Goal: Register for event/course

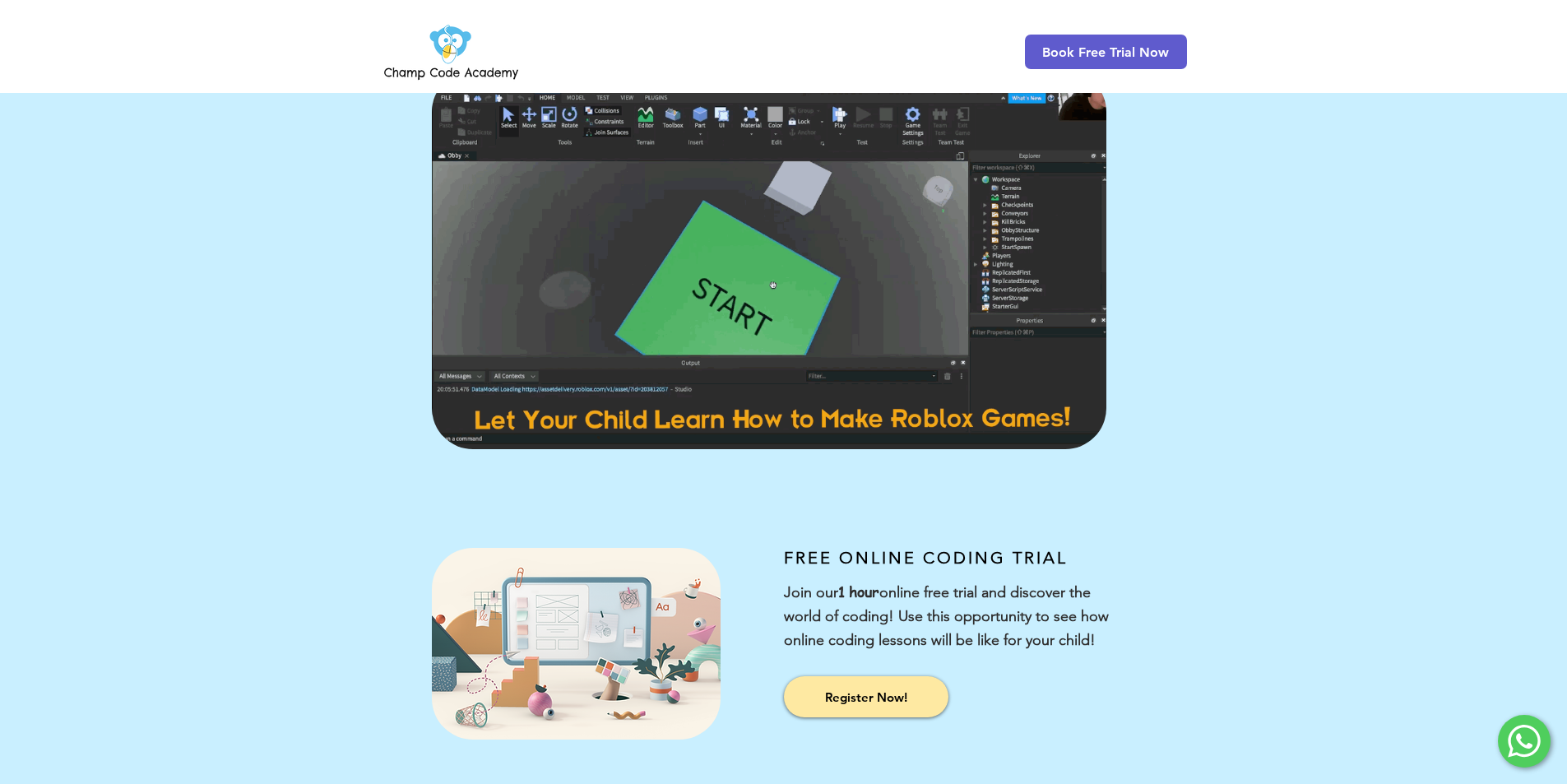
scroll to position [83, 0]
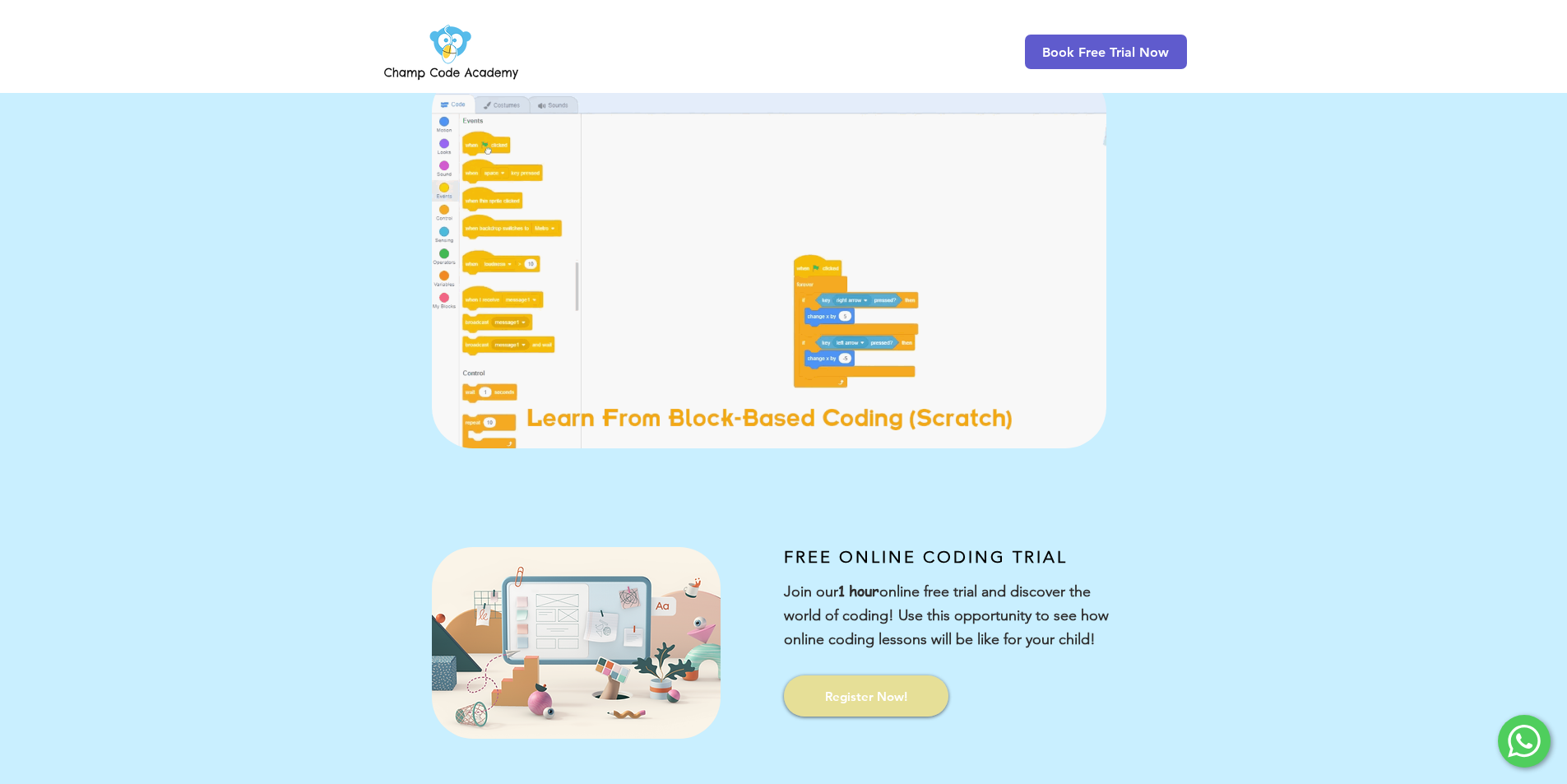
click at [836, 699] on span "Register Now!" at bounding box center [866, 696] width 82 height 17
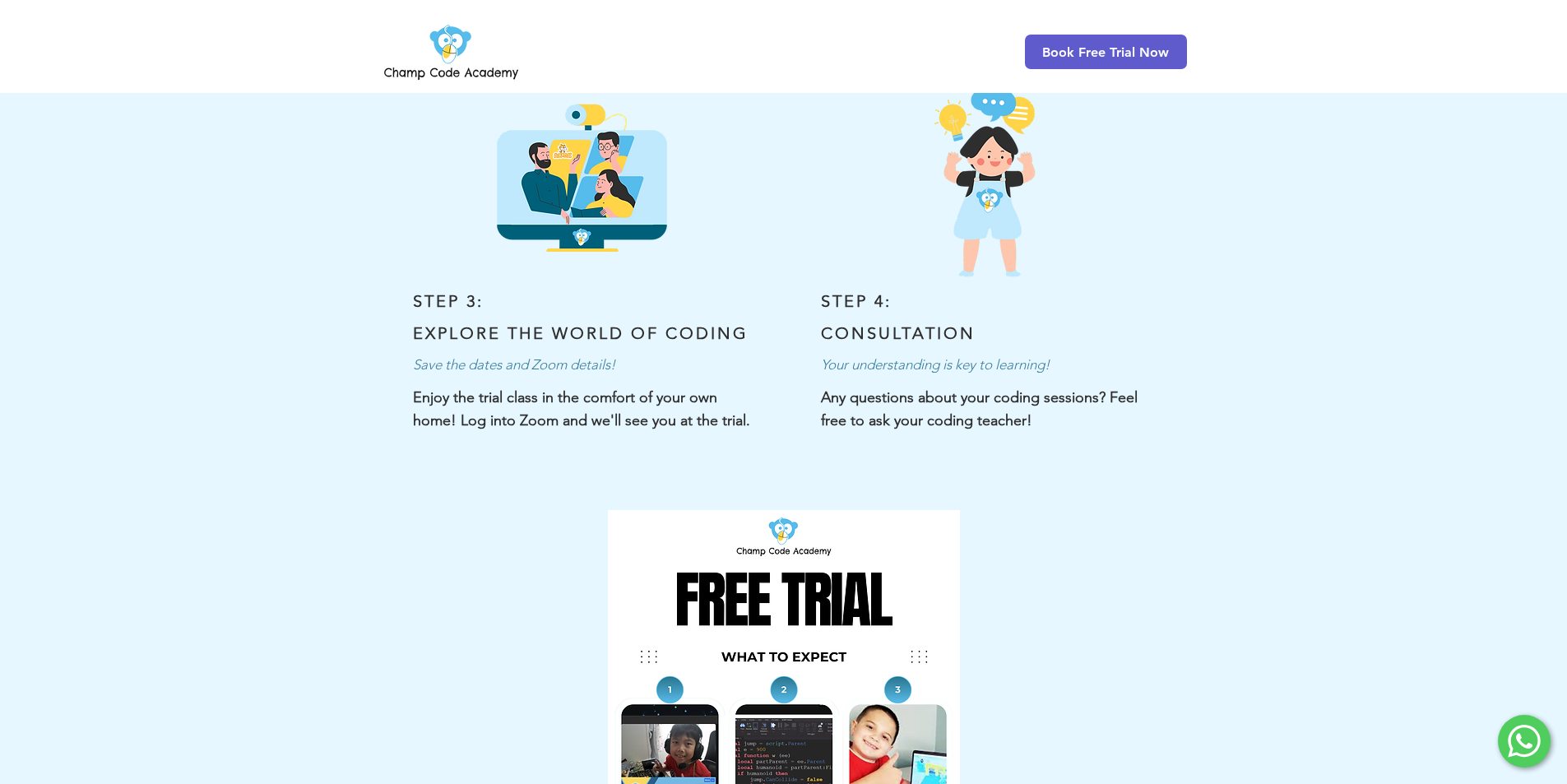
scroll to position [493, 0]
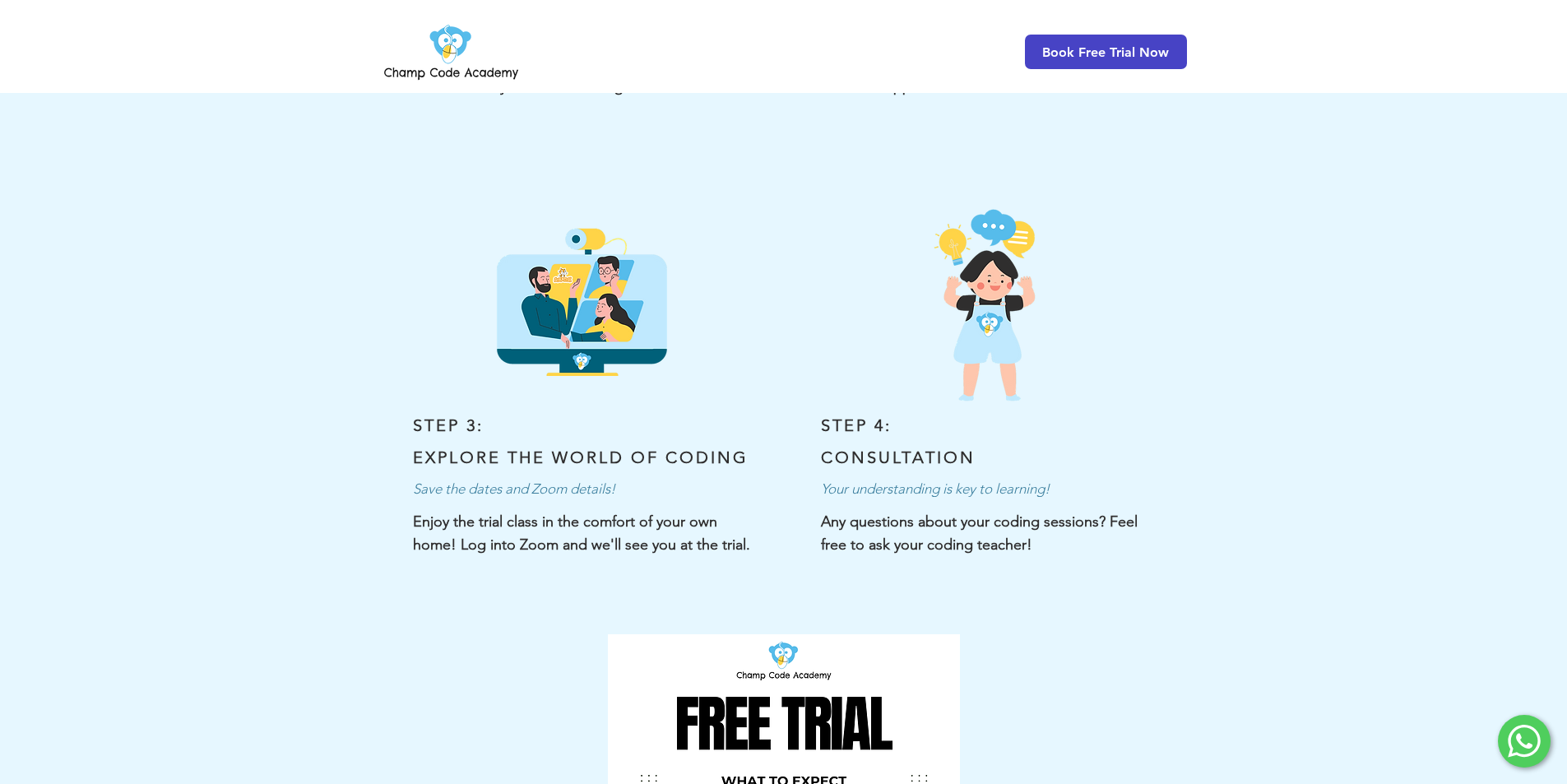
click at [1093, 58] on span "Book Free Trial Now" at bounding box center [1106, 51] width 126 height 16
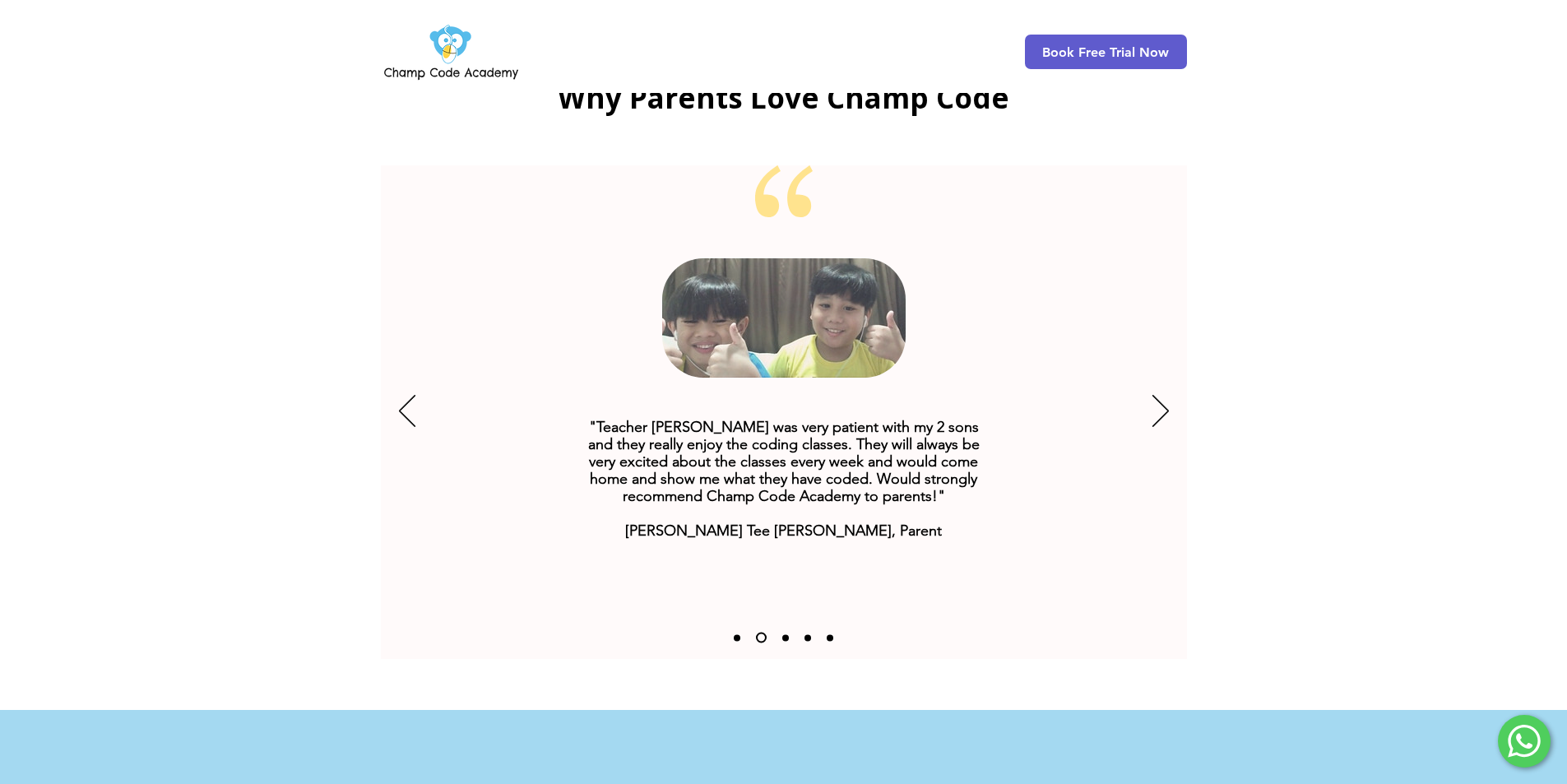
scroll to position [3049, 0]
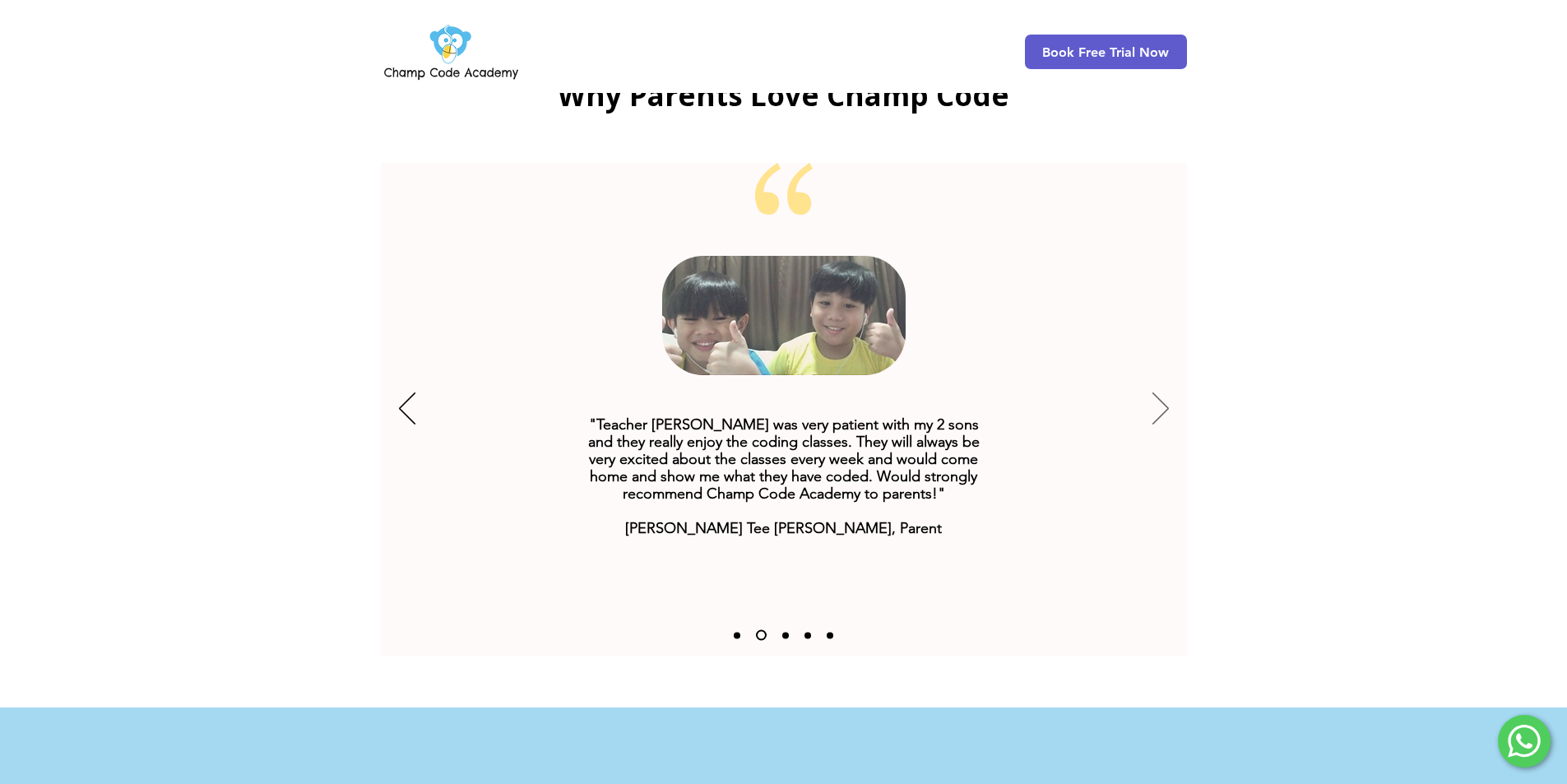
click at [1168, 392] on icon "Next" at bounding box center [1161, 408] width 17 height 32
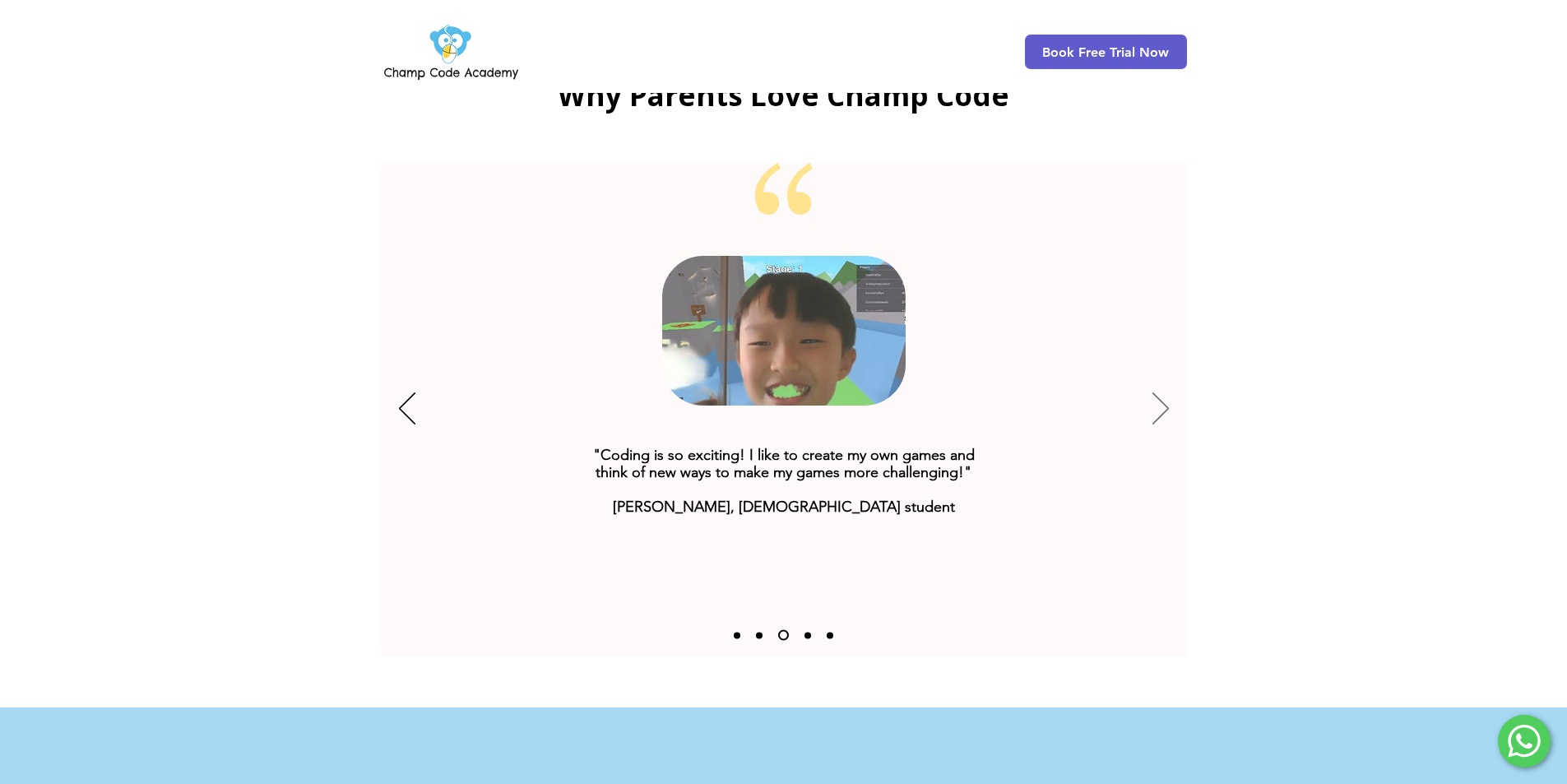
click at [1168, 392] on icon "Next" at bounding box center [1161, 408] width 17 height 32
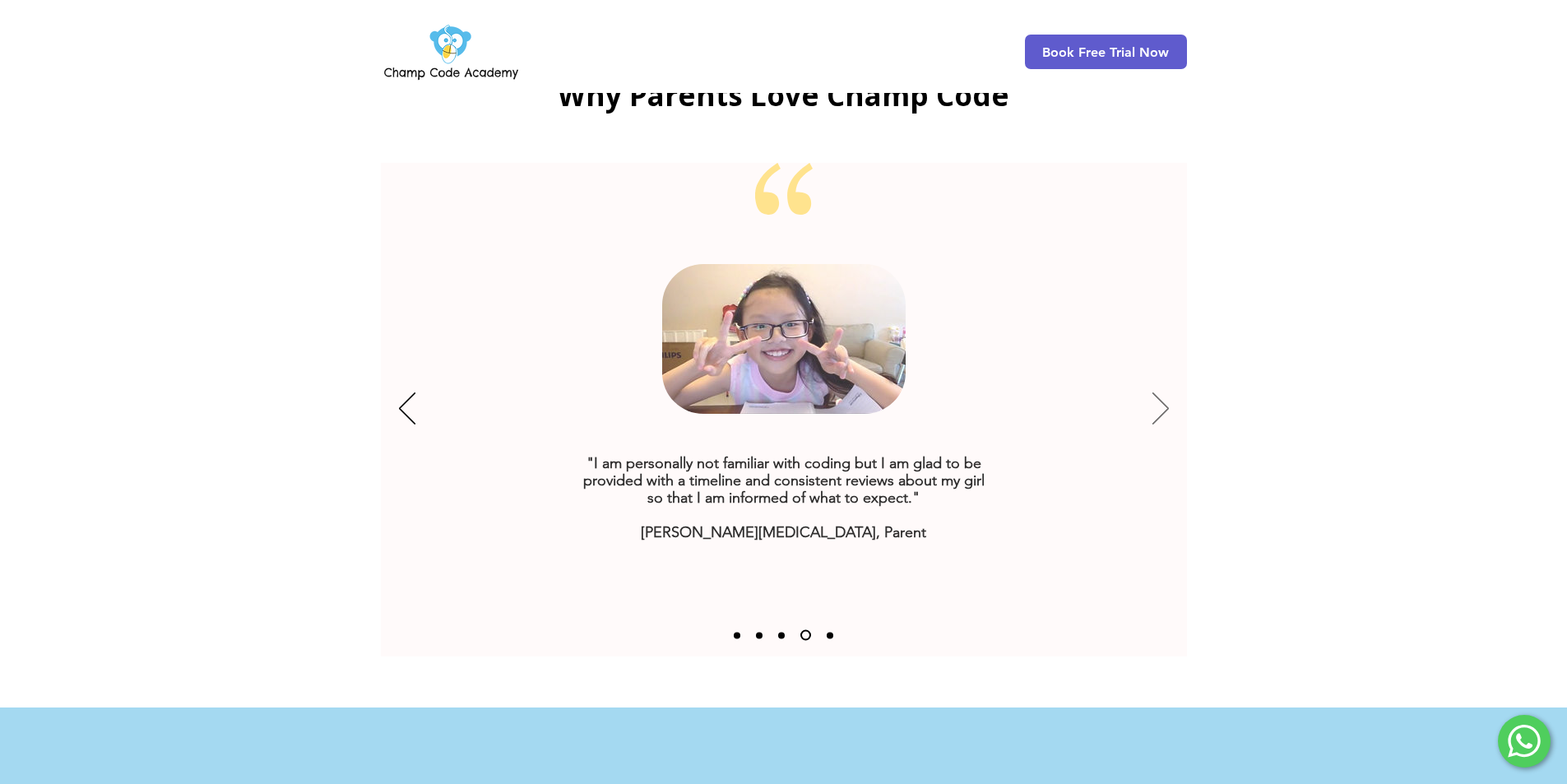
click at [1161, 392] on icon "Next" at bounding box center [1161, 408] width 17 height 32
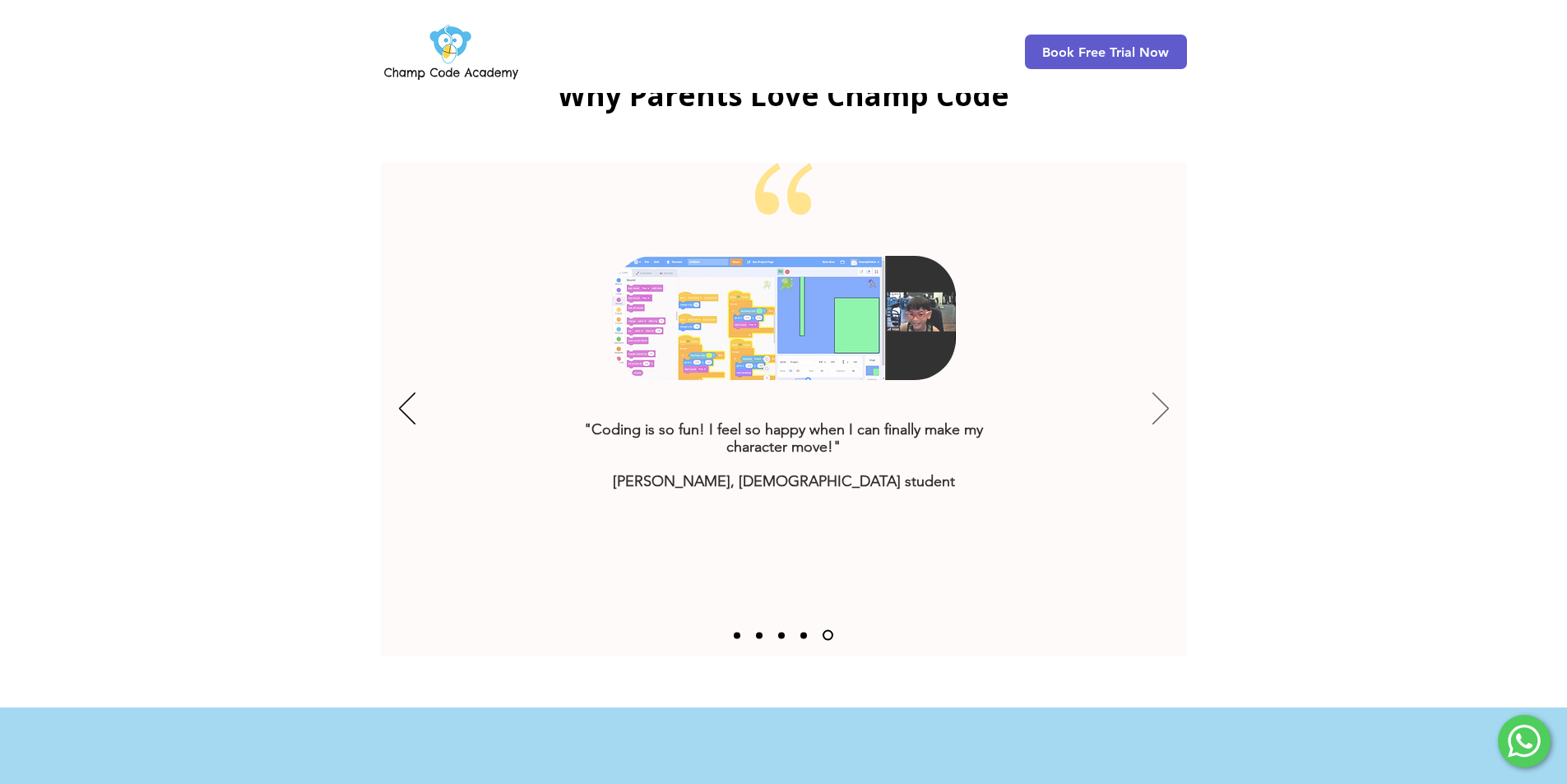
click at [1162, 392] on icon "Next" at bounding box center [1161, 408] width 17 height 32
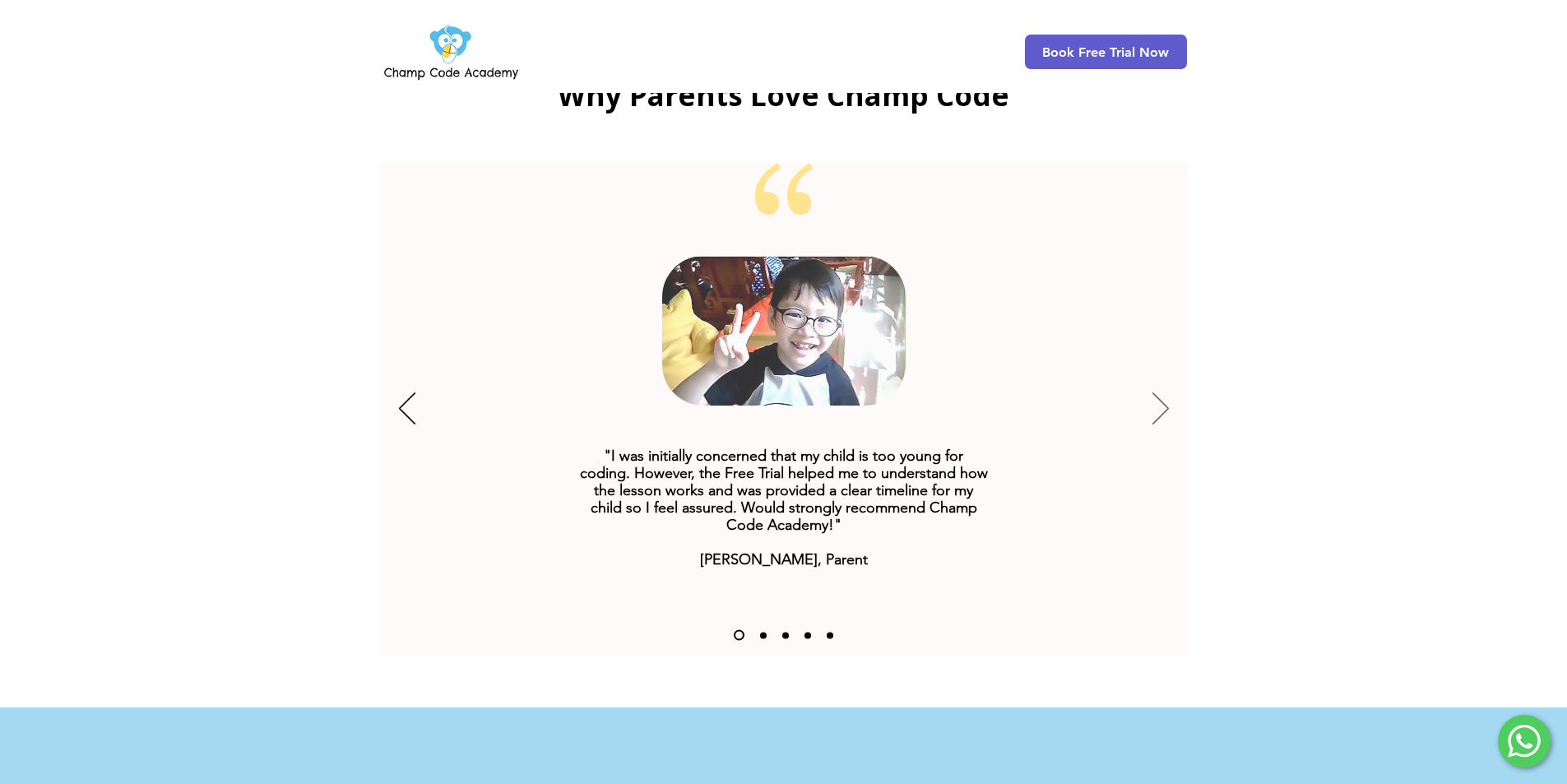
click at [1168, 392] on icon "Next" at bounding box center [1161, 408] width 17 height 32
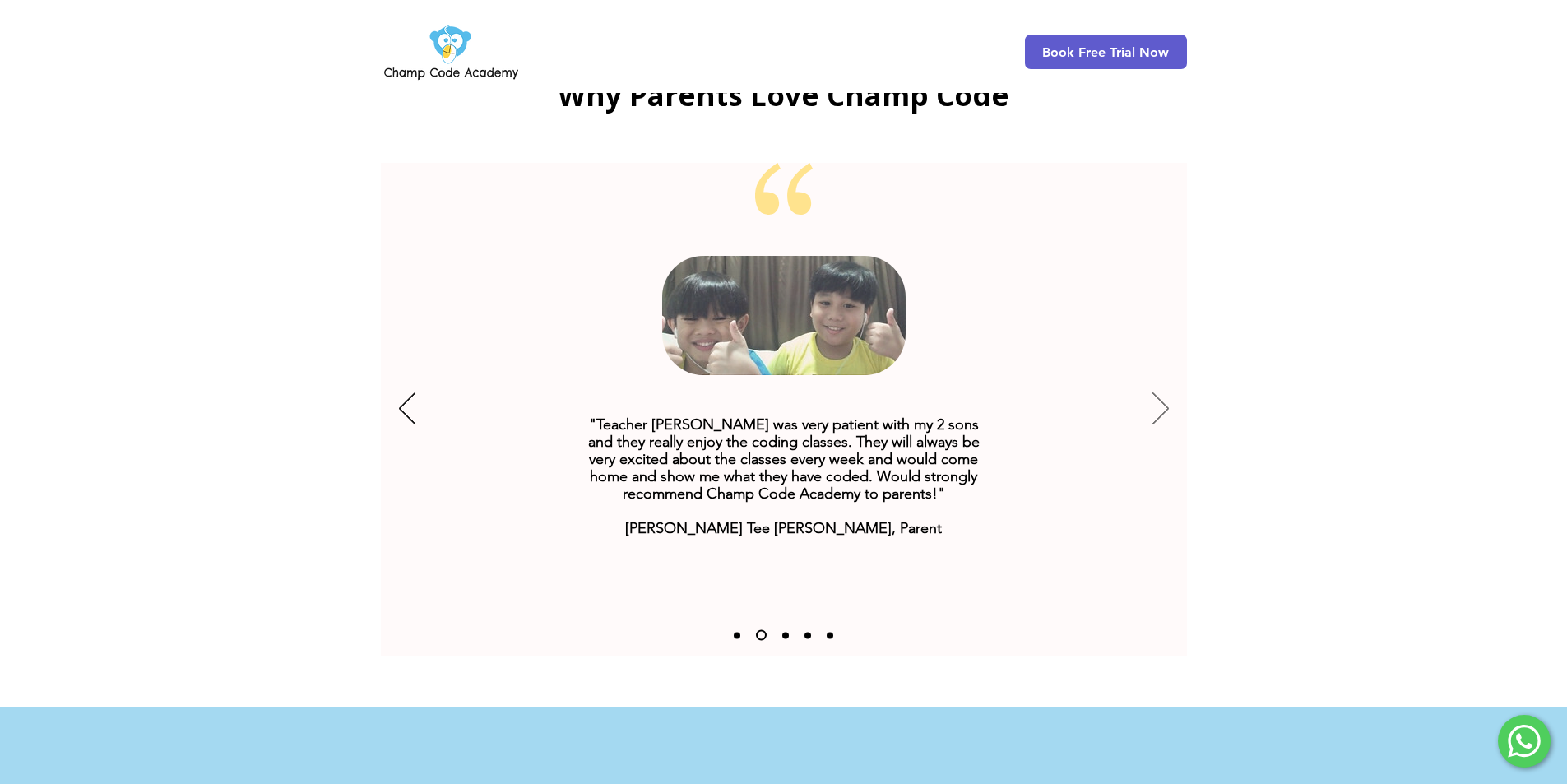
click at [1168, 392] on icon "Next" at bounding box center [1161, 408] width 17 height 32
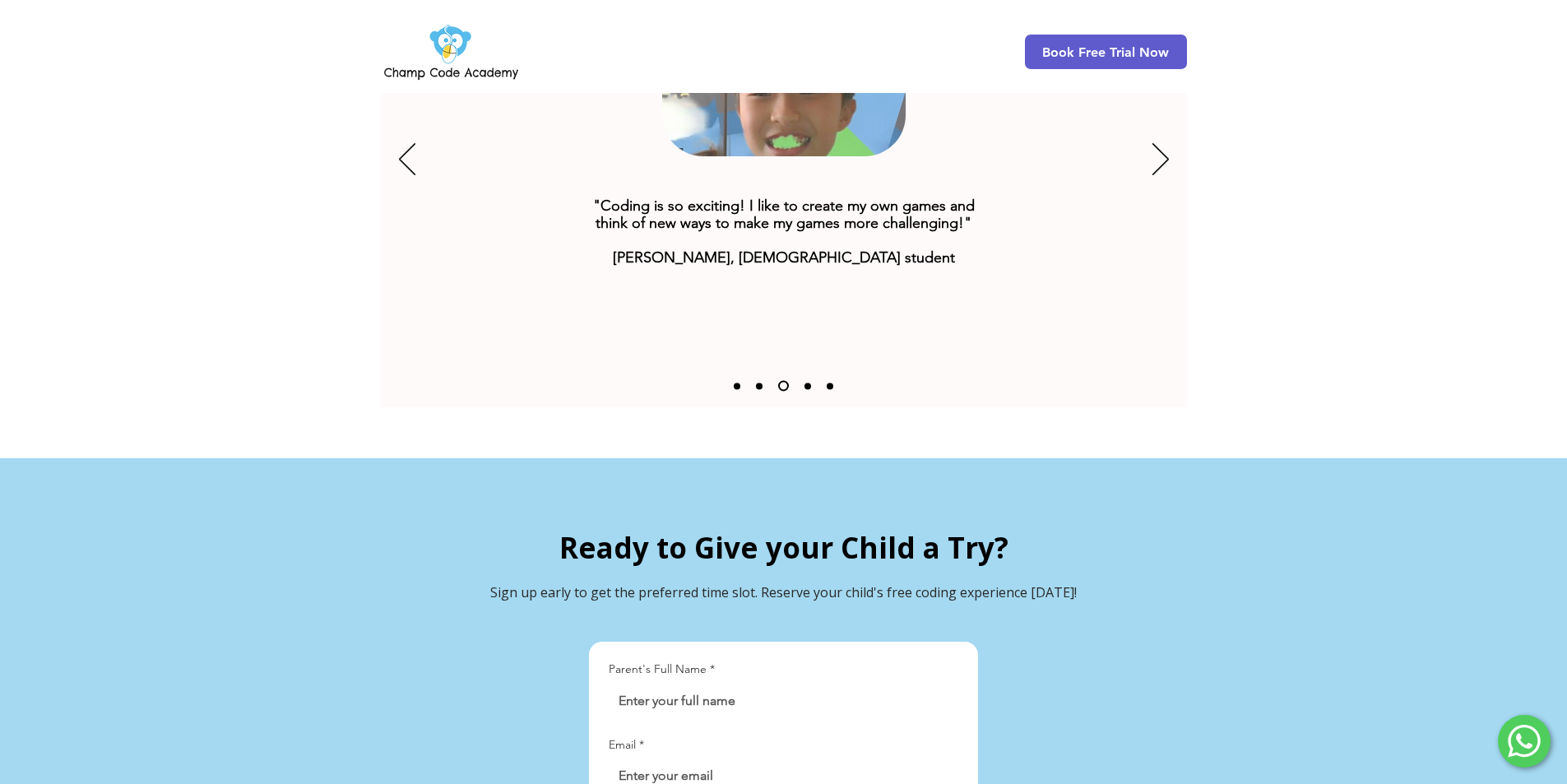
scroll to position [3378, 0]
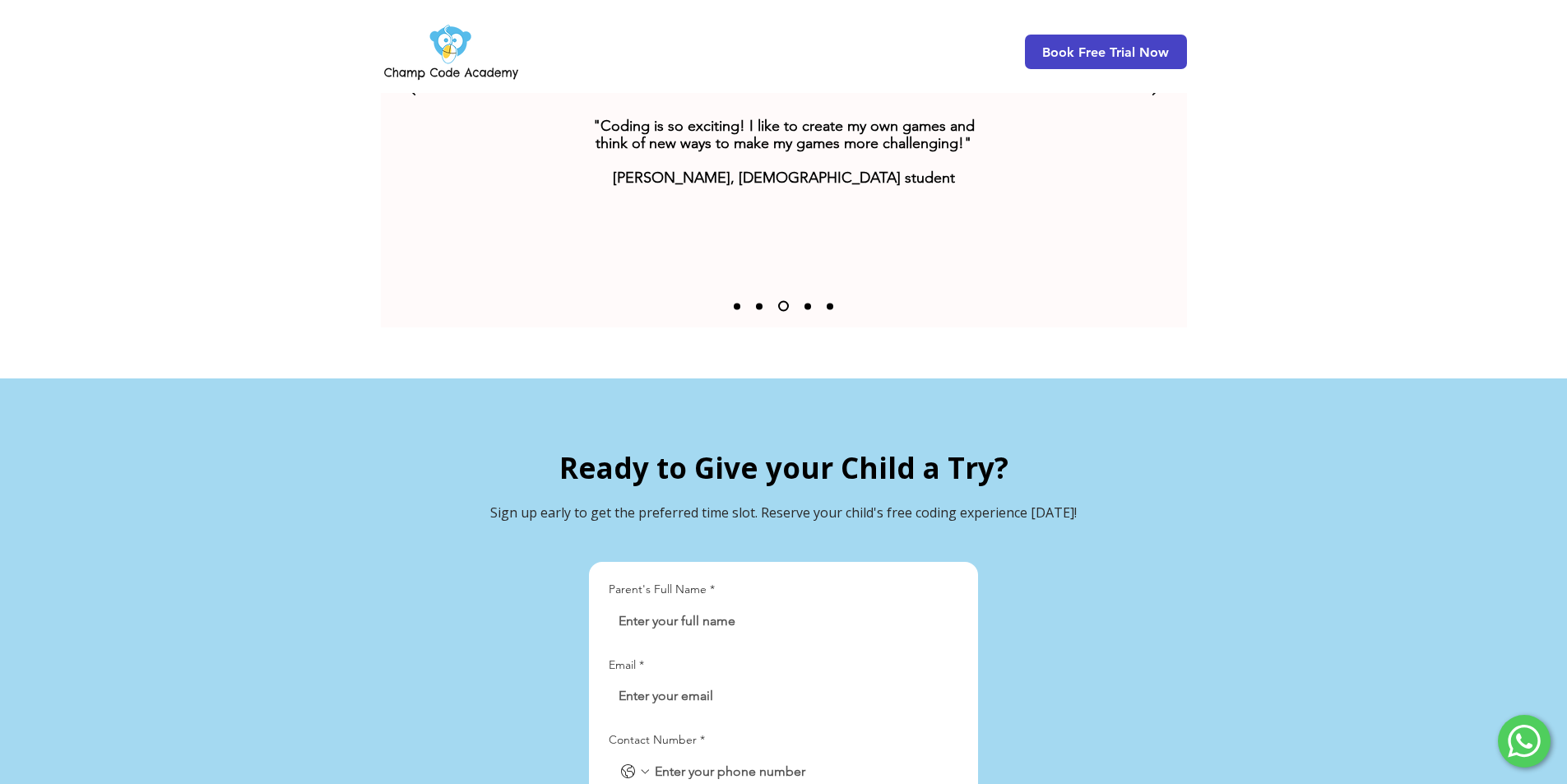
click at [1083, 61] on span "Book Free Trial Now" at bounding box center [1106, 52] width 162 height 35
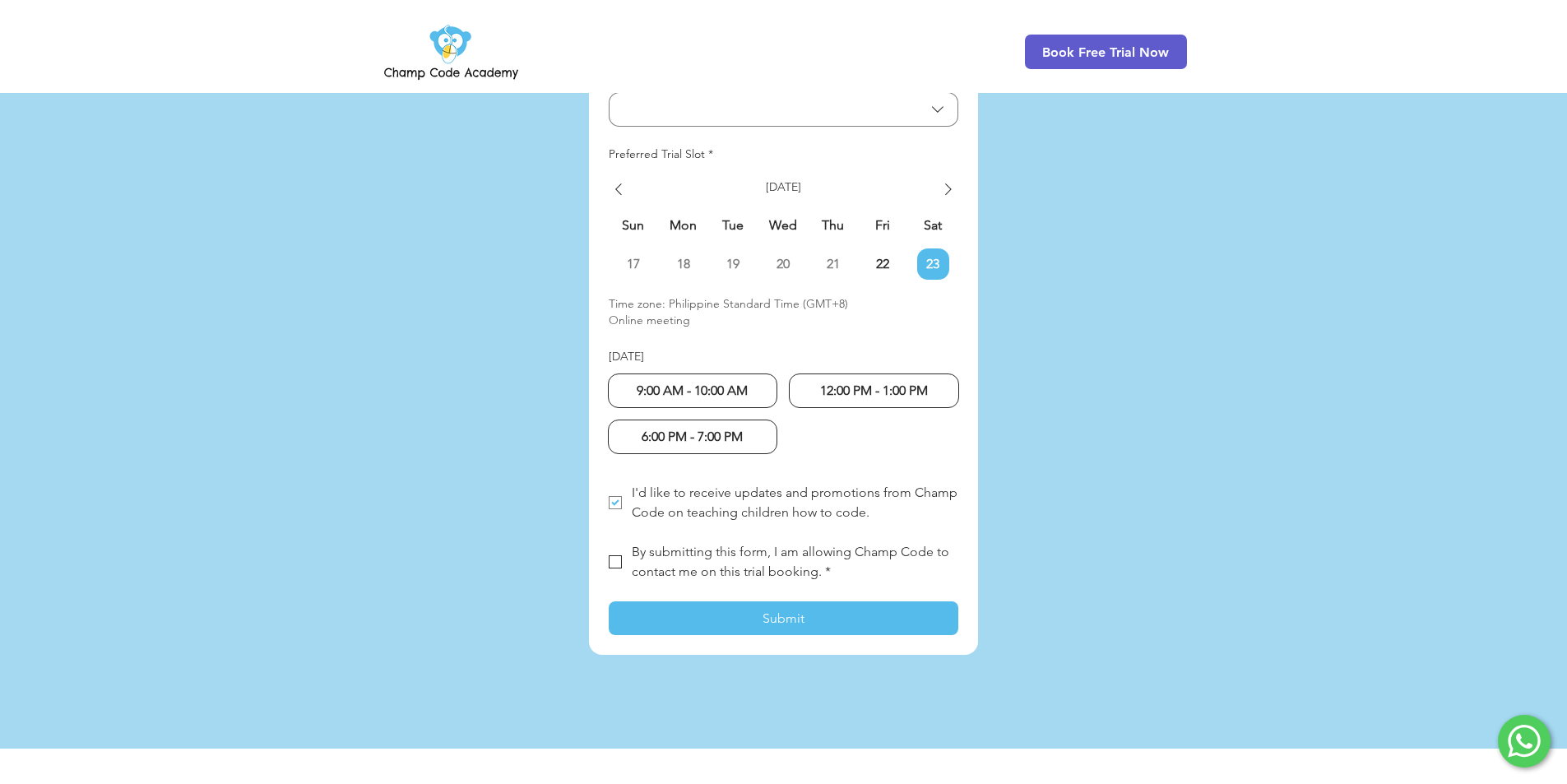
scroll to position [4282, 0]
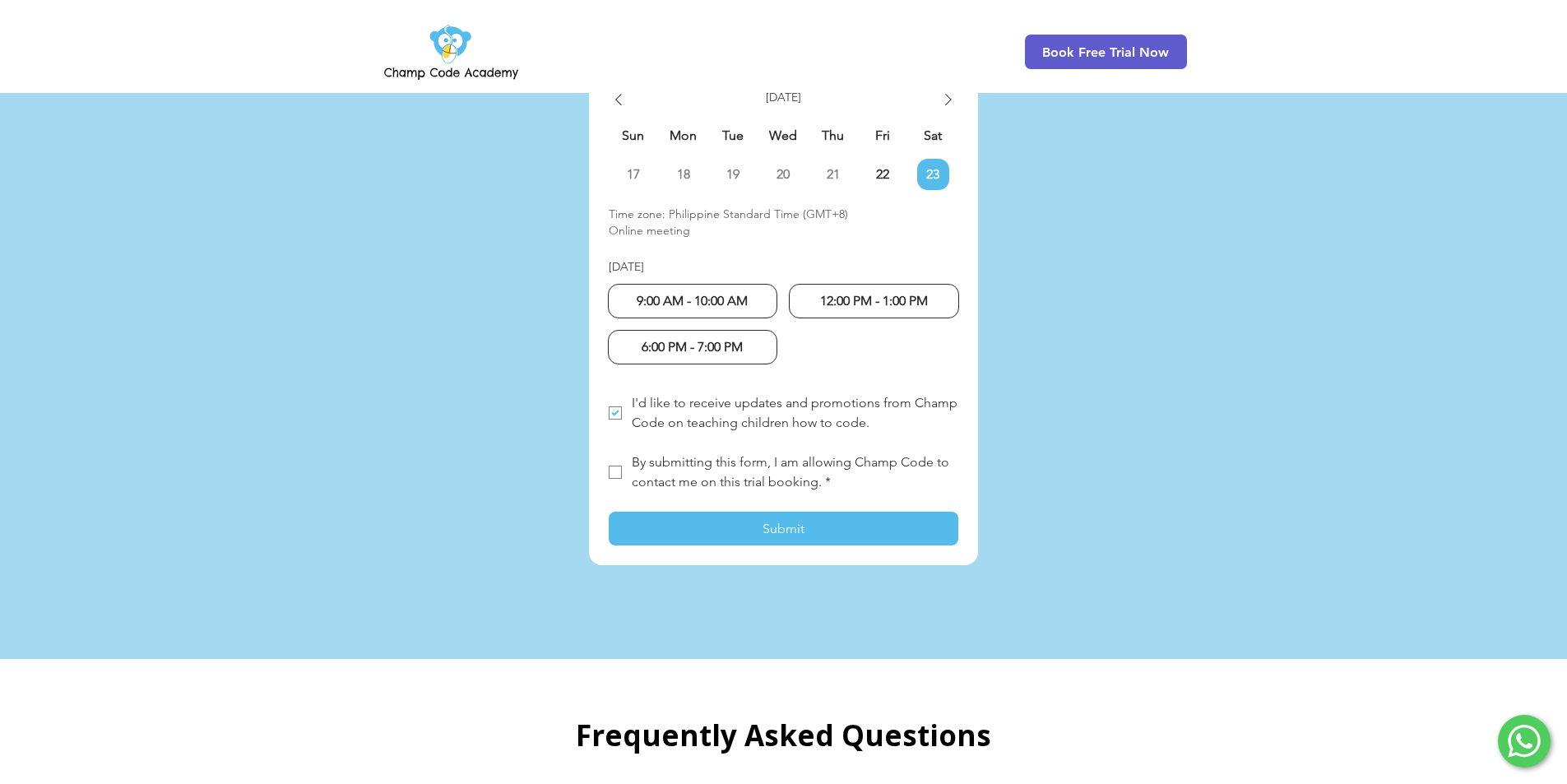
click at [730, 512] on button "Submit" at bounding box center [784, 528] width 350 height 34
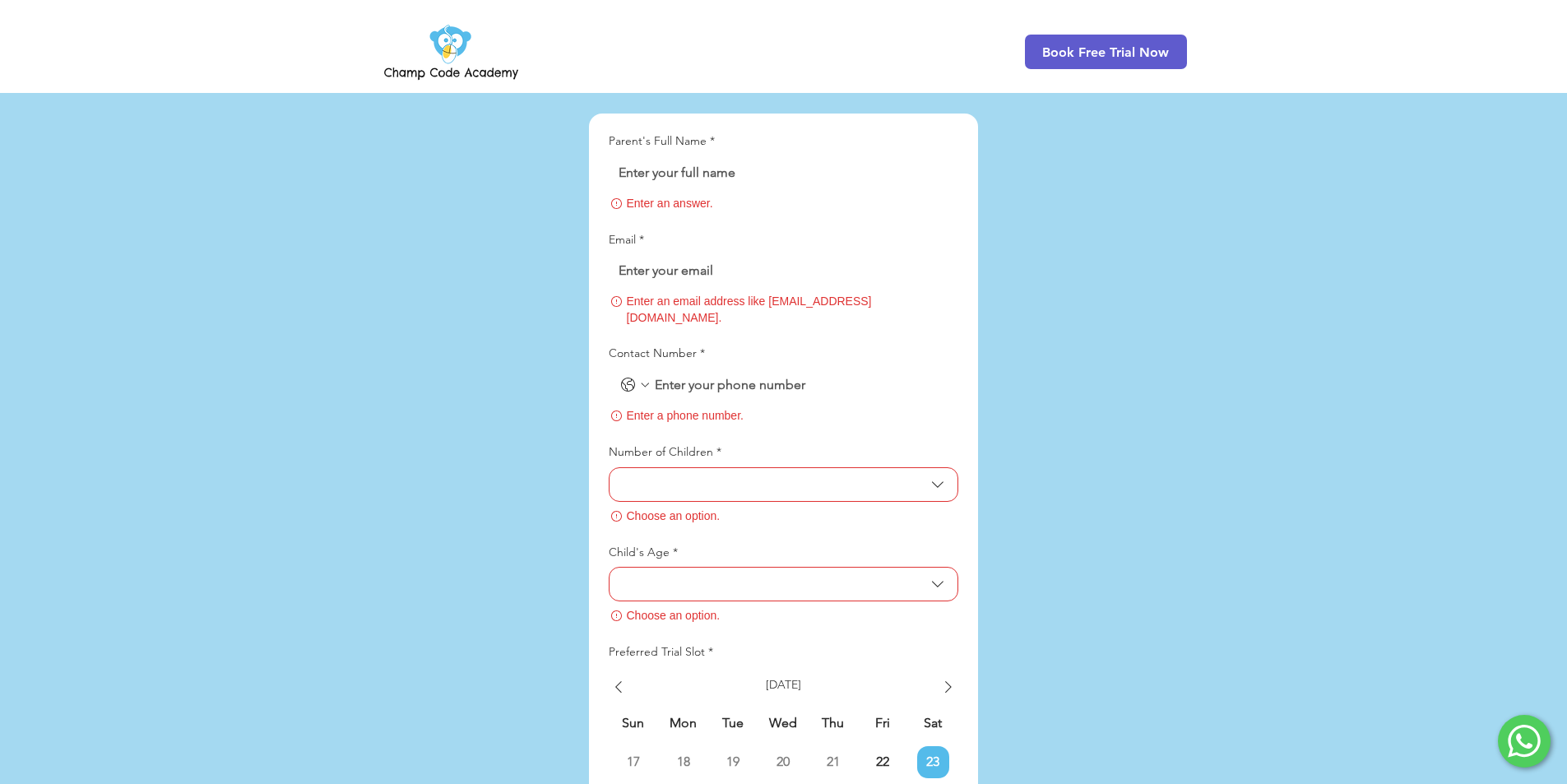
scroll to position [3811, 0]
